Goal: Task Accomplishment & Management: Manage account settings

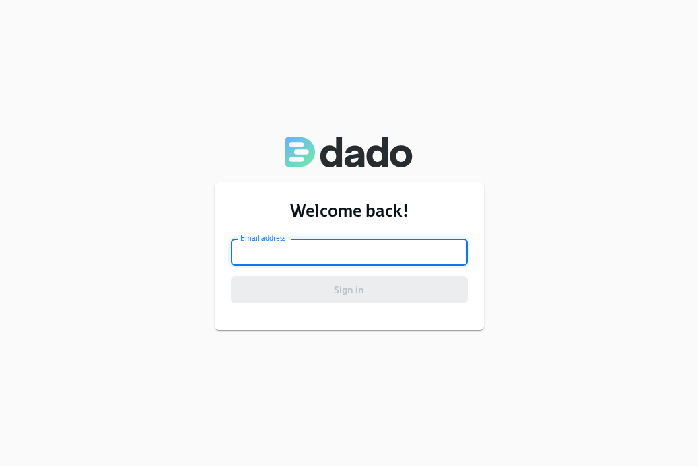
click at [316, 251] on input "email" at bounding box center [349, 252] width 237 height 27
type input "[PERSON_NAME][EMAIL_ADDRESS][PERSON_NAME][DOMAIN_NAME]"
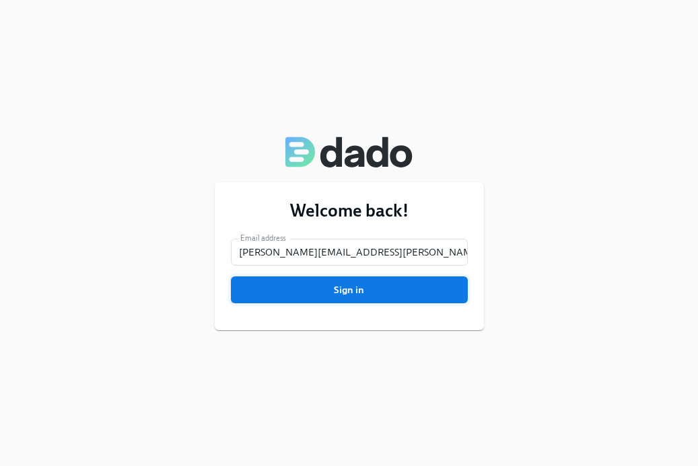
click at [345, 289] on span "Sign in" at bounding box center [349, 289] width 218 height 13
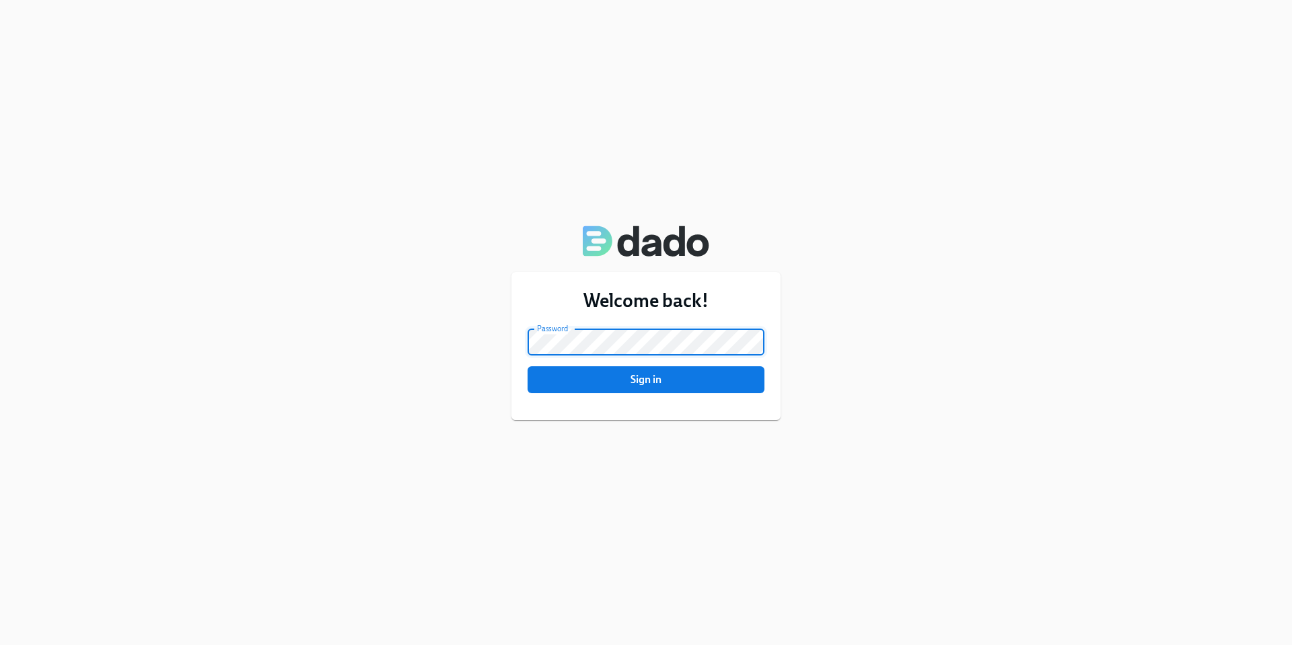
click at [528, 366] on button "Sign in" at bounding box center [646, 379] width 237 height 27
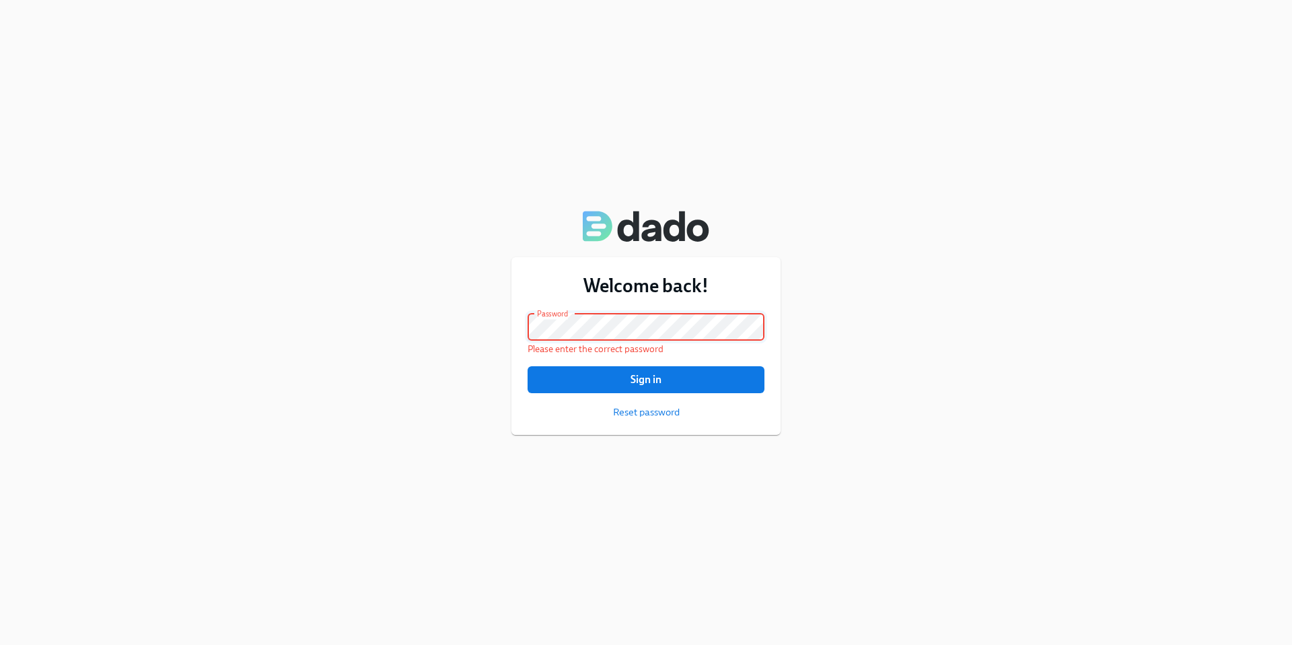
click at [528, 366] on button "Sign in" at bounding box center [646, 379] width 237 height 27
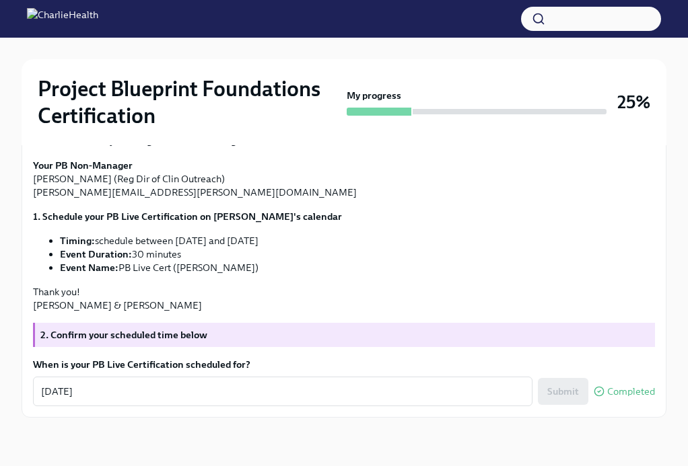
scroll to position [370, 0]
click at [98, 20] on img at bounding box center [62, 19] width 71 height 22
click at [54, 10] on img at bounding box center [62, 19] width 71 height 22
click at [36, 19] on img at bounding box center [62, 19] width 71 height 22
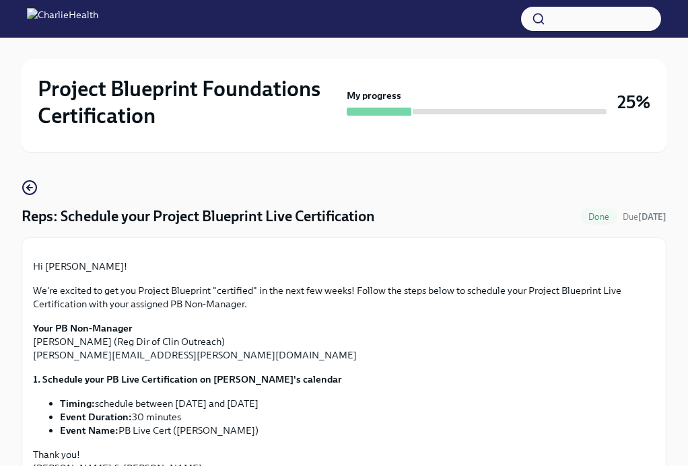
scroll to position [0, 0]
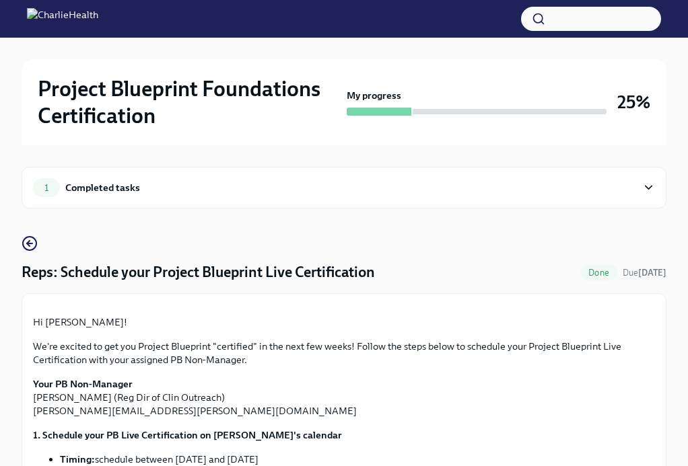
click at [135, 185] on div "Completed tasks" at bounding box center [102, 187] width 75 height 15
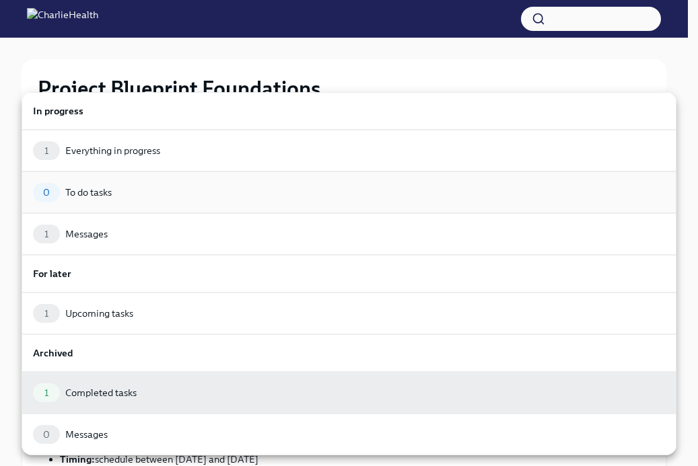
click at [271, 183] on div "0 To do tasks" at bounding box center [349, 192] width 632 height 19
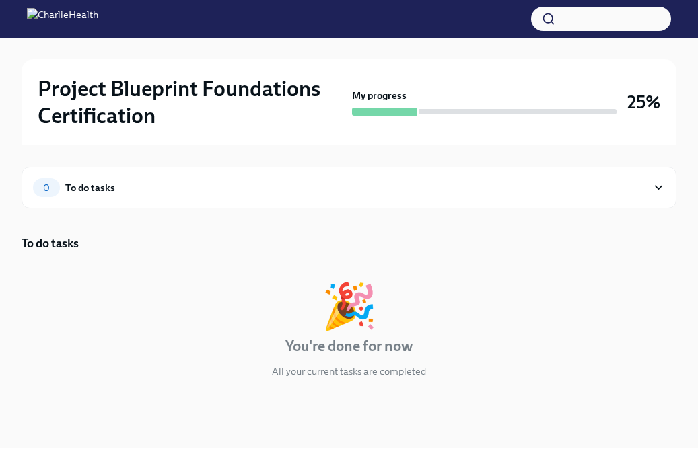
click at [242, 180] on div "0 To do tasks" at bounding box center [340, 187] width 614 height 19
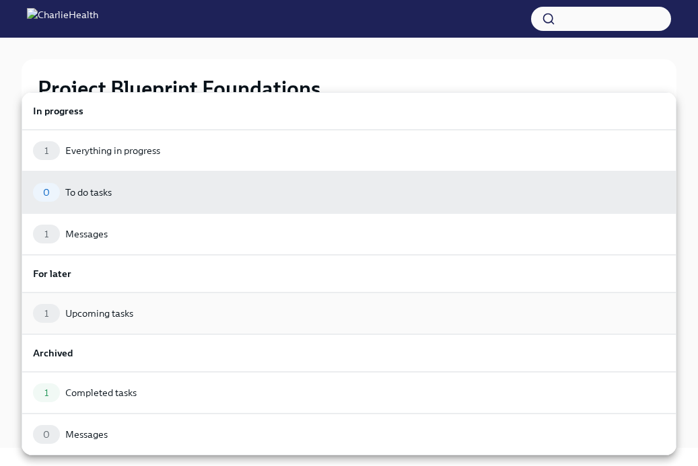
click at [211, 320] on div "1 Upcoming tasks" at bounding box center [349, 313] width 632 height 19
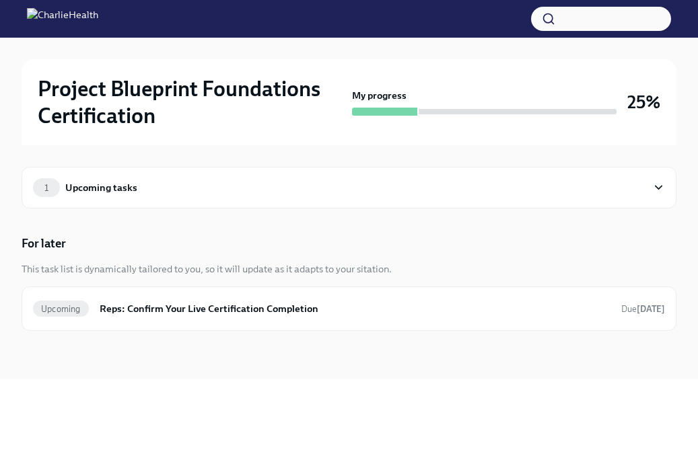
click at [98, 13] on img at bounding box center [62, 19] width 71 height 22
click at [37, 19] on img at bounding box center [62, 19] width 71 height 22
click at [193, 211] on div "1 Upcoming tasks For later This task list is dynamically tailored to you, so it…" at bounding box center [349, 262] width 655 height 234
click at [215, 185] on div "1 Upcoming tasks" at bounding box center [340, 187] width 614 height 19
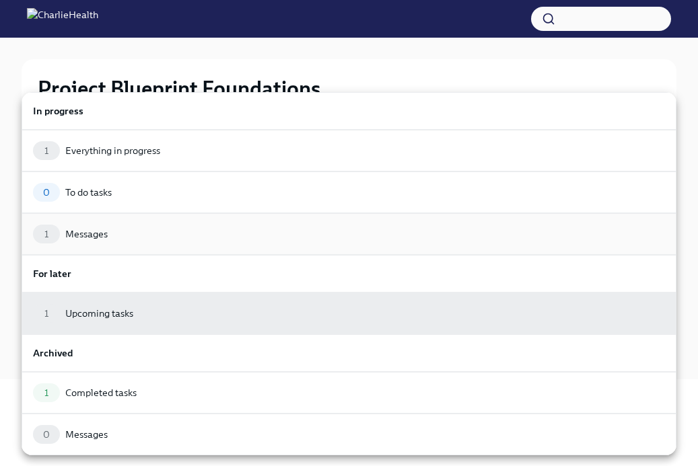
click at [225, 245] on div "1 Messages" at bounding box center [349, 234] width 655 height 42
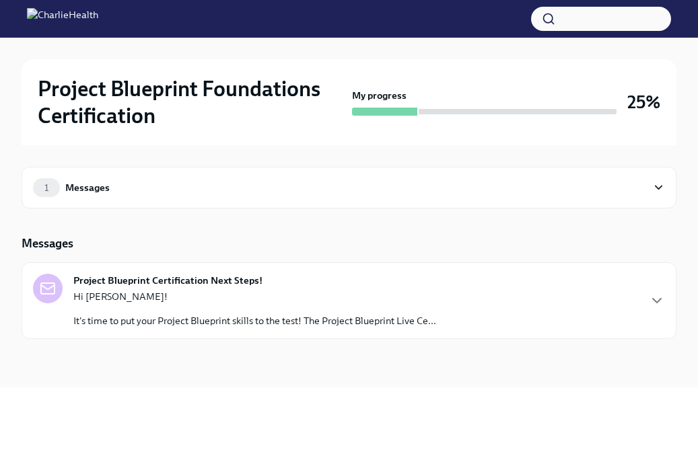
click at [256, 306] on div "Hi Emily! It's time to put your Project Blueprint skills to the test! The Proje…" at bounding box center [254, 309] width 363 height 38
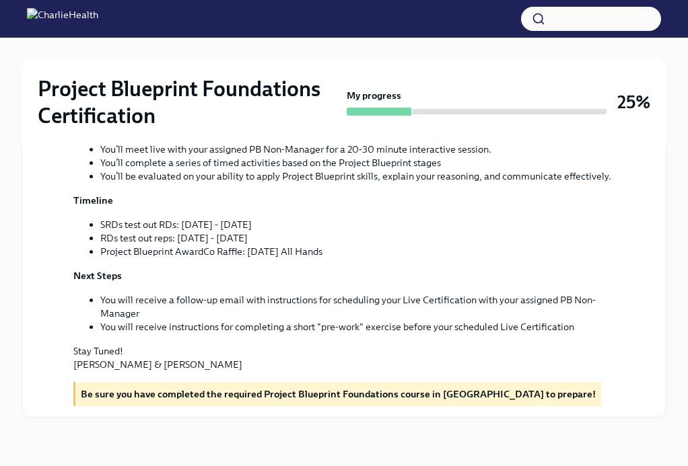
scroll to position [423, 0]
